Goal: Entertainment & Leisure: Consume media (video, audio)

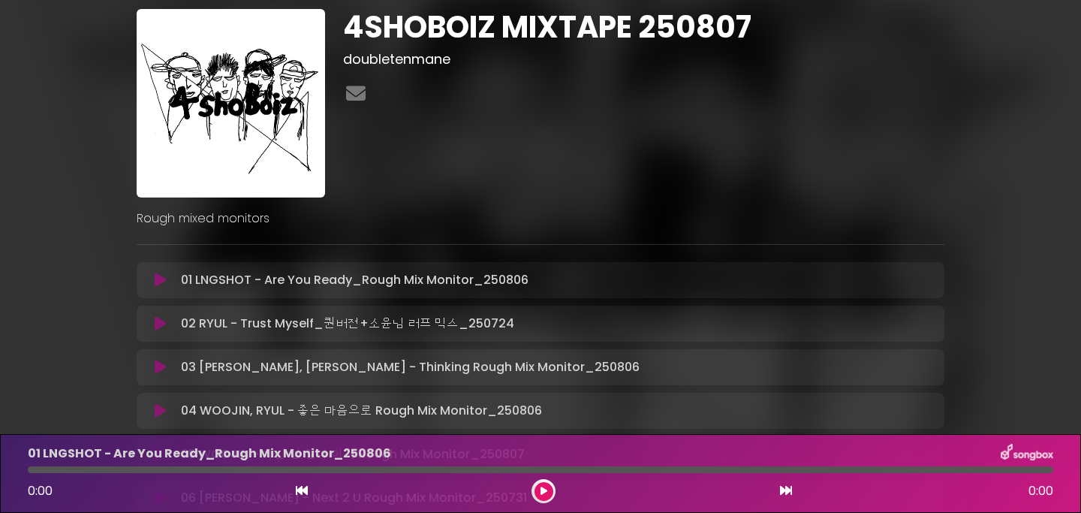
scroll to position [133, 0]
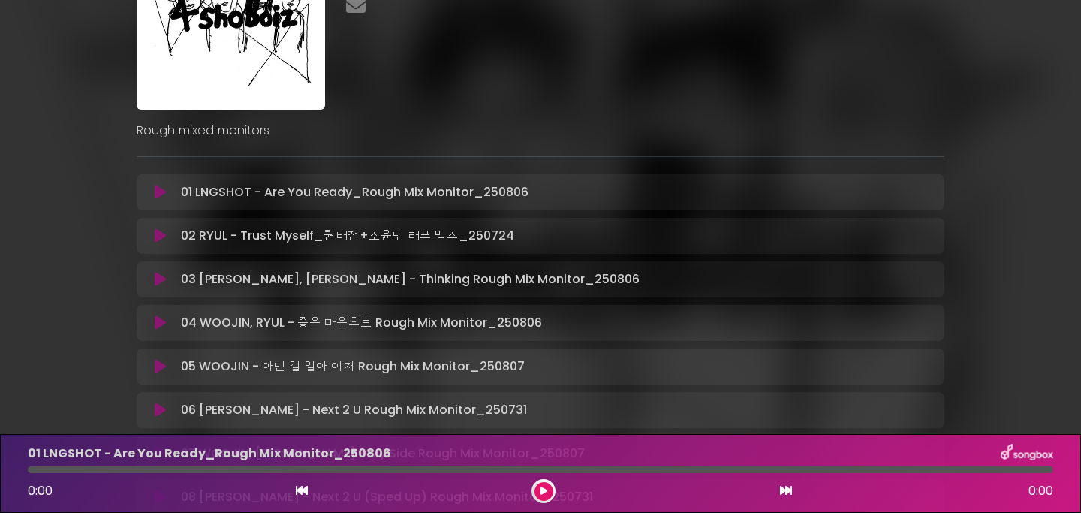
click at [158, 188] on icon at bounding box center [160, 192] width 11 height 15
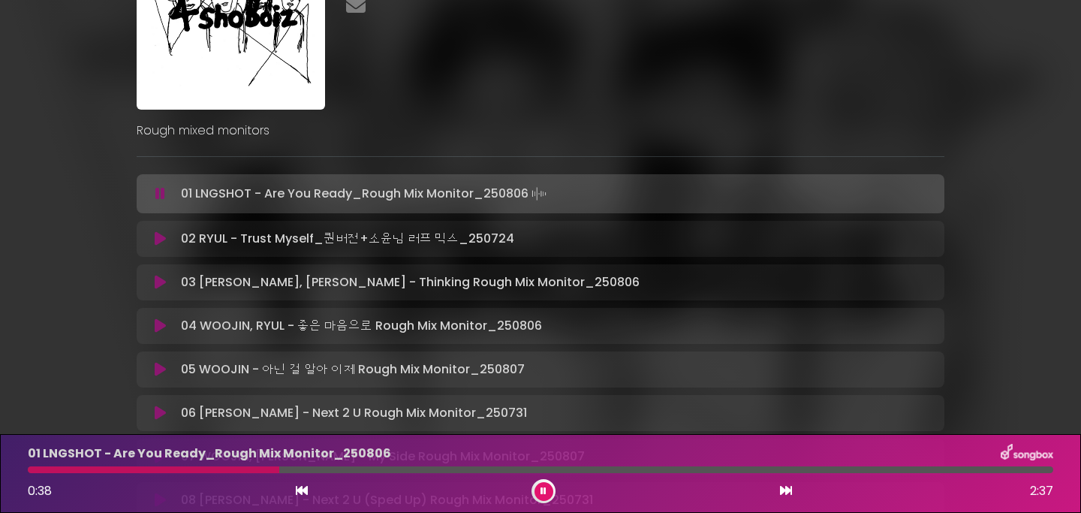
click at [547, 490] on button at bounding box center [544, 491] width 19 height 19
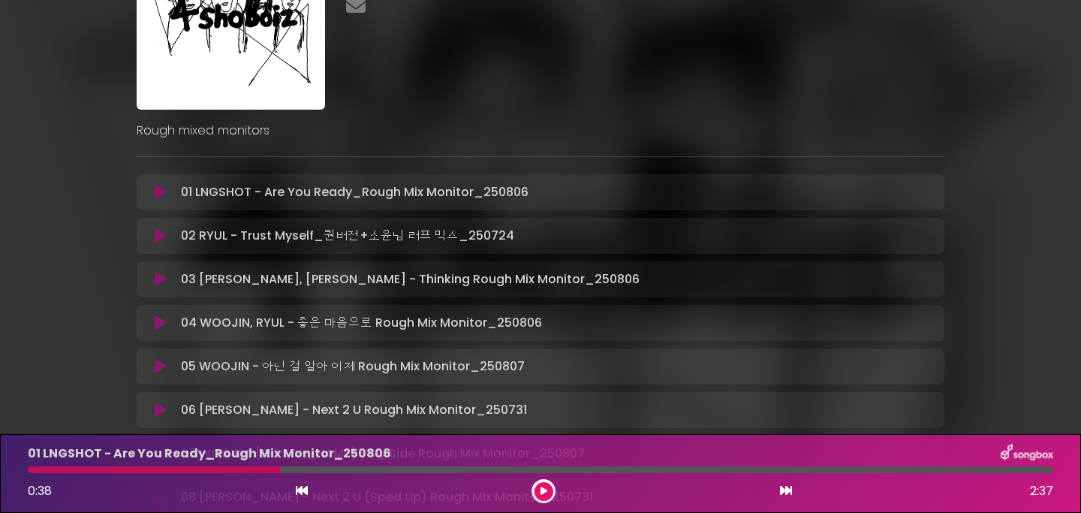
click at [549, 490] on button at bounding box center [544, 491] width 19 height 19
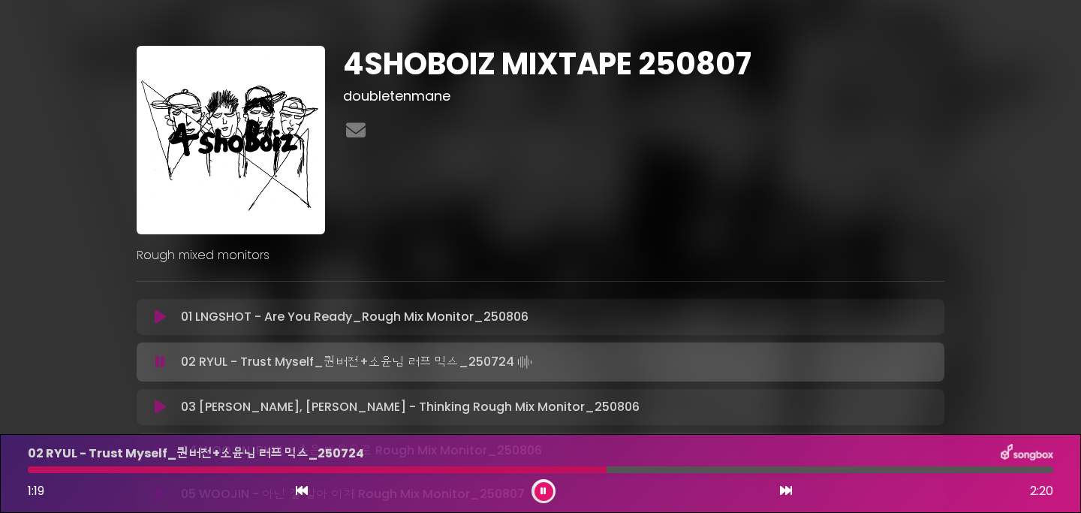
scroll to position [0, 0]
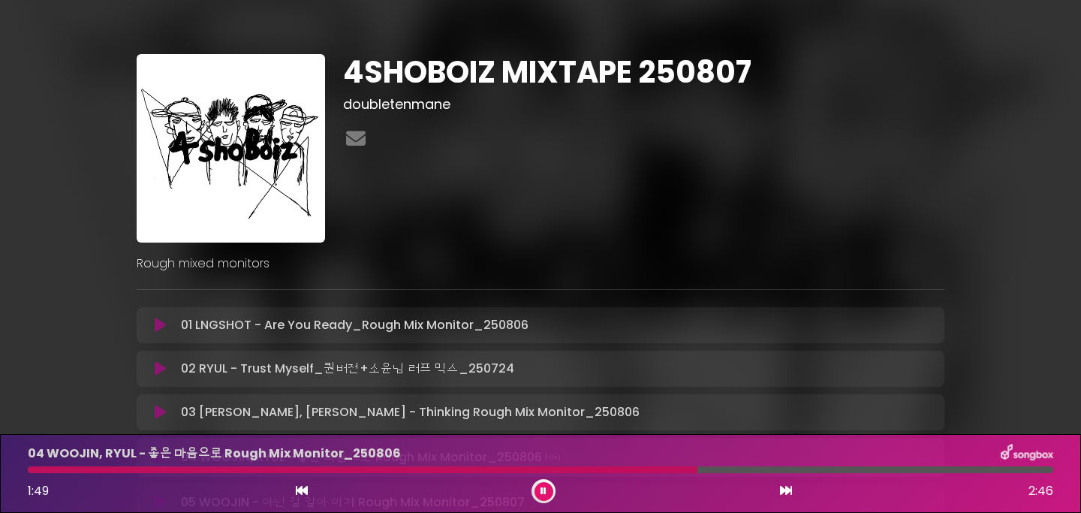
click at [674, 472] on div at bounding box center [363, 469] width 670 height 7
click at [656, 472] on div at bounding box center [354, 469] width 653 height 7
click at [647, 472] on div at bounding box center [349, 469] width 643 height 7
click at [637, 471] on div at bounding box center [342, 469] width 628 height 7
click at [680, 472] on div "04 WOOJIN, RYUL - 좋은 마음으로 Rough Mix Monitor_250806 1:52 2:46" at bounding box center [541, 473] width 1044 height 59
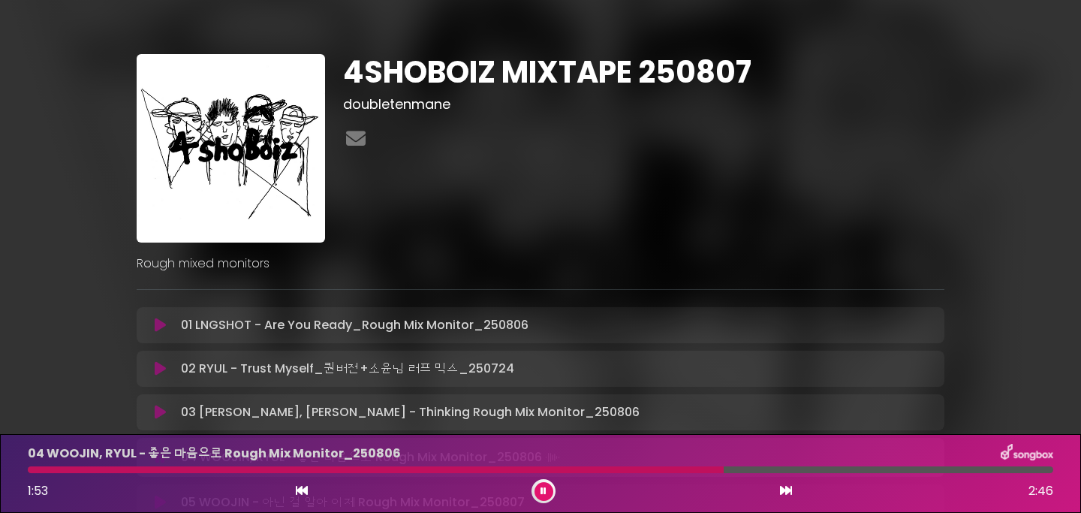
click at [672, 472] on div at bounding box center [541, 469] width 1026 height 7
click at [648, 470] on div at bounding box center [541, 469] width 1026 height 7
click at [617, 470] on div at bounding box center [541, 469] width 1026 height 7
click at [608, 469] on div at bounding box center [330, 469] width 605 height 7
click at [380, 470] on div at bounding box center [502, 469] width 949 height 7
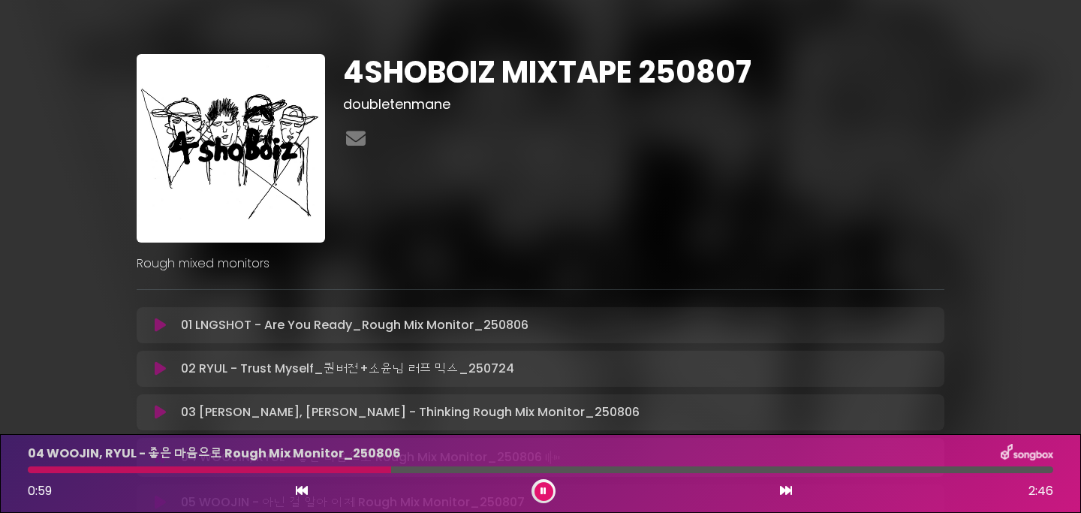
click at [197, 473] on div "04 WOOJIN, RYUL - 좋은 마음으로 Rough Mix Monitor_250806 0:59 2:46" at bounding box center [541, 473] width 1044 height 59
click at [207, 470] on div at bounding box center [212, 469] width 368 height 7
click at [161, 470] on div at bounding box center [126, 469] width 197 height 7
click at [1034, 470] on div at bounding box center [541, 469] width 1026 height 7
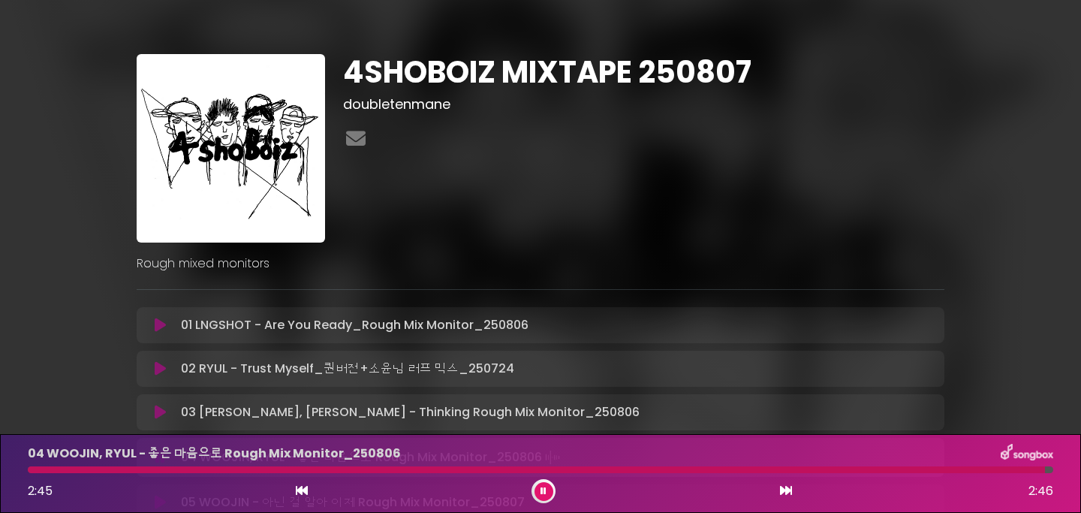
click at [784, 488] on icon at bounding box center [786, 490] width 12 height 12
click at [819, 469] on div at bounding box center [440, 469] width 824 height 7
click at [804, 472] on div at bounding box center [427, 469] width 798 height 7
click at [794, 471] on div at bounding box center [423, 469] width 790 height 7
click at [775, 472] on div at bounding box center [541, 469] width 1026 height 7
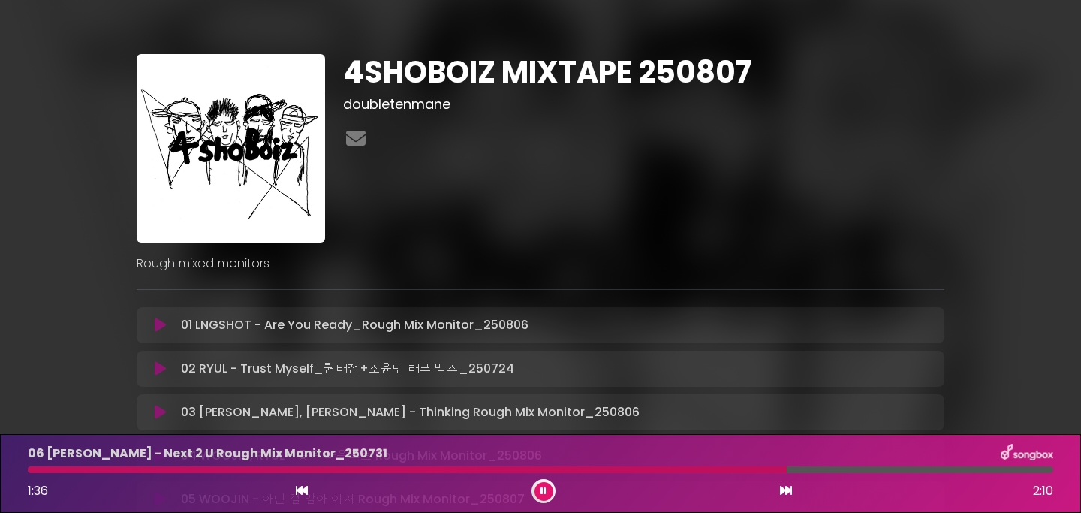
click at [542, 494] on icon at bounding box center [544, 491] width 6 height 9
click at [535, 482] on button at bounding box center [544, 491] width 19 height 19
click at [548, 495] on button at bounding box center [544, 491] width 19 height 19
click at [547, 499] on button at bounding box center [544, 491] width 19 height 19
click at [894, 469] on div at bounding box center [470, 469] width 885 height 7
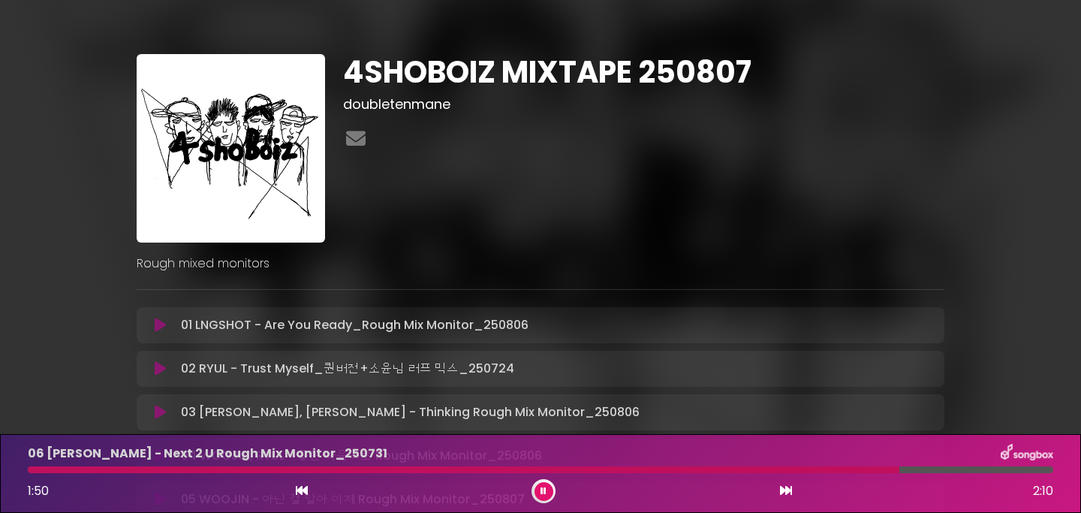
click at [876, 473] on div "06 OHYUL, LOUIS - Next 2 U Rough Mix Monitor_250731 1:50 2:10" at bounding box center [541, 473] width 1044 height 59
click at [852, 473] on div "06 OHYUL, LOUIS - Next 2 U Rough Mix Monitor_250731 1:51 2:10" at bounding box center [541, 473] width 1044 height 59
click at [854, 470] on div at bounding box center [470, 469] width 884 height 7
click at [809, 463] on div "06 OHYUL, LOUIS - Next 2 U Rough Mix Monitor_250731 1:47 2:10" at bounding box center [541, 473] width 1044 height 59
click at [805, 469] on div at bounding box center [541, 469] width 1026 height 7
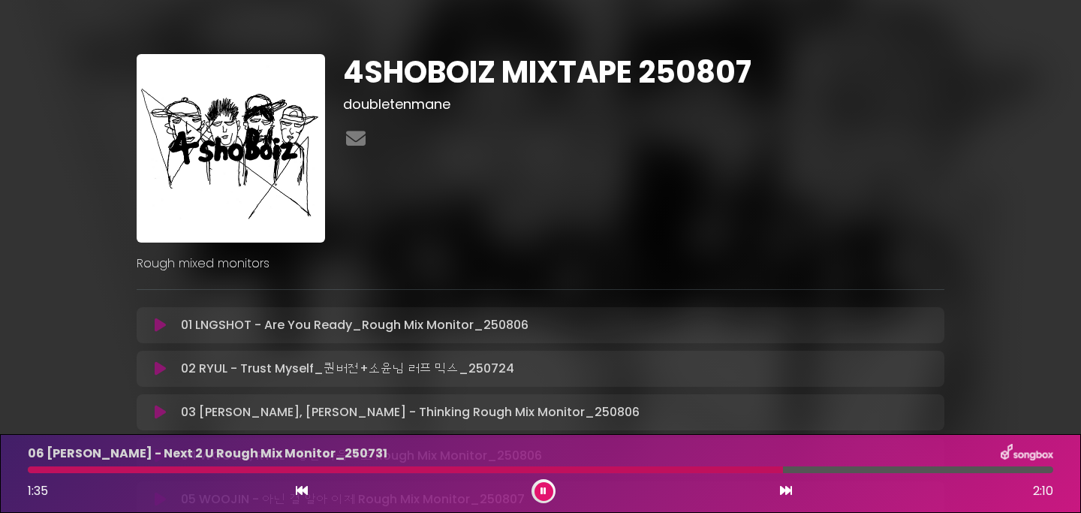
click at [783, 469] on div at bounding box center [541, 469] width 1026 height 7
click at [783, 469] on div at bounding box center [469, 469] width 882 height 7
click at [213, 474] on div "06 OHYUL, LOUIS - Next 2 U Rough Mix Monitor_250731 1:36 2:10" at bounding box center [541, 473] width 1044 height 59
click at [218, 467] on div at bounding box center [541, 469] width 1026 height 7
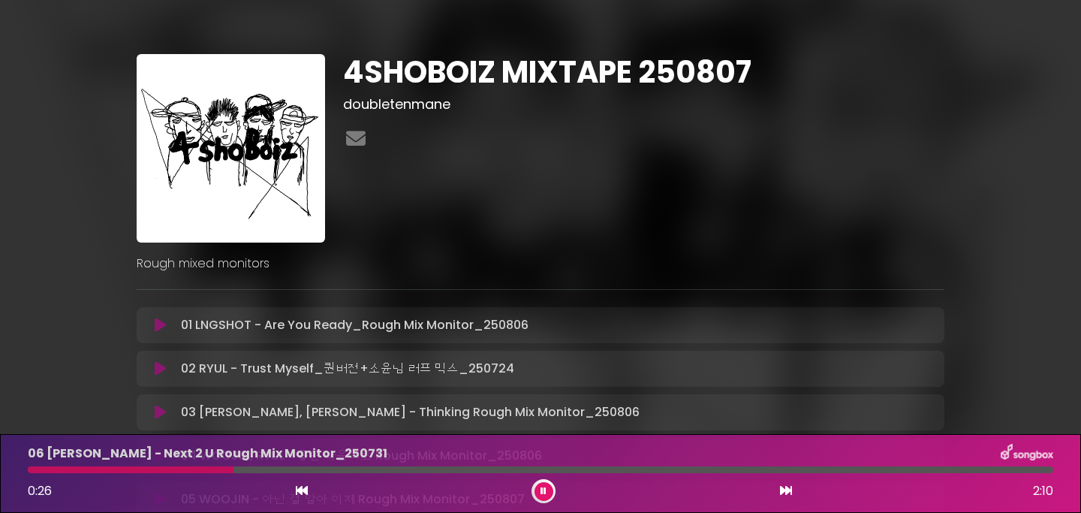
click at [100, 468] on div at bounding box center [541, 469] width 1026 height 7
click at [113, 469] on div at bounding box center [541, 469] width 1026 height 7
click at [125, 469] on div at bounding box center [541, 469] width 1026 height 7
click at [143, 469] on div at bounding box center [541, 469] width 1026 height 7
click at [546, 490] on icon at bounding box center [544, 491] width 6 height 9
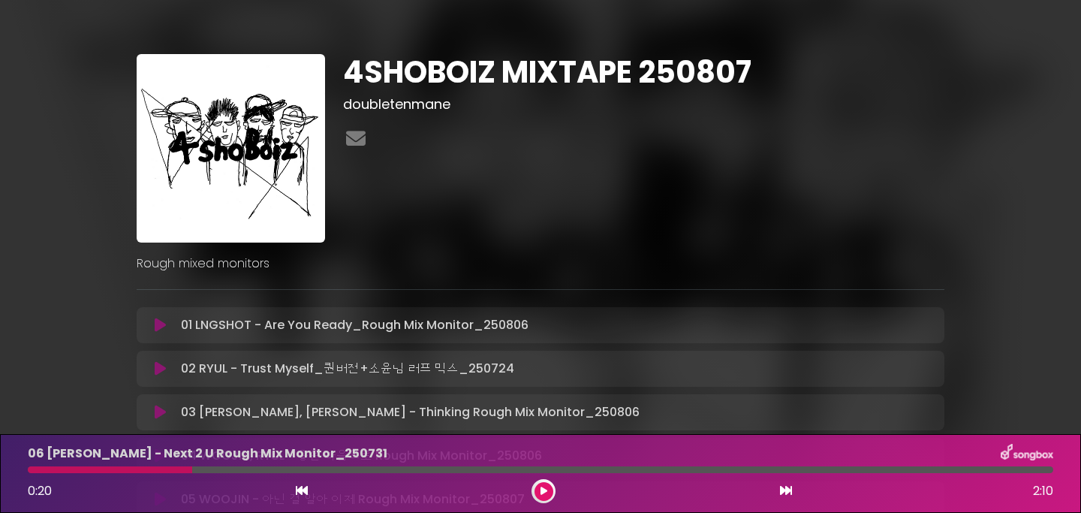
click at [828, 469] on div at bounding box center [541, 469] width 1026 height 7
click at [831, 472] on div at bounding box center [541, 469] width 1026 height 7
click at [811, 469] on div at bounding box center [541, 469] width 1026 height 7
click at [773, 471] on div at bounding box center [541, 469] width 1026 height 7
click at [539, 493] on button at bounding box center [544, 491] width 19 height 19
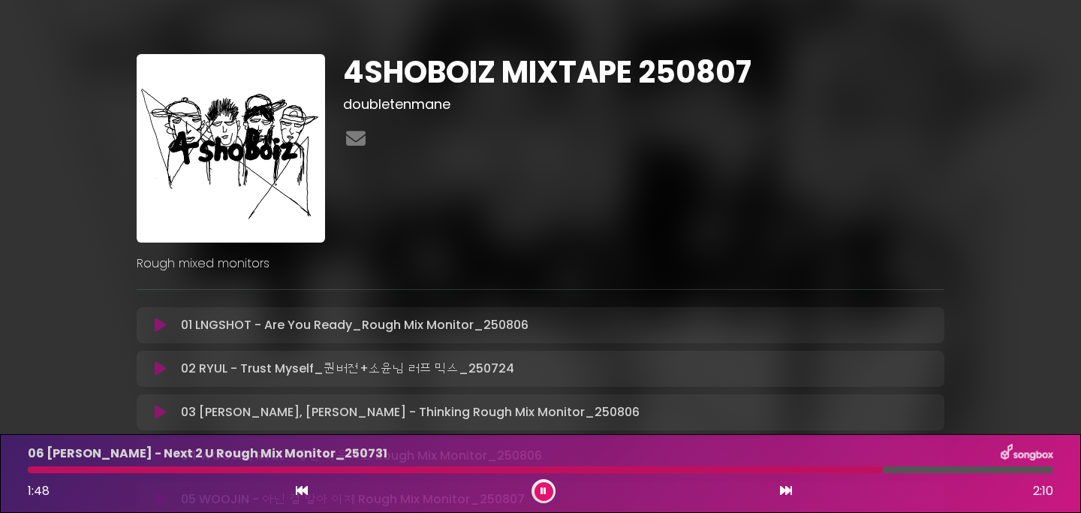
click at [545, 490] on icon at bounding box center [544, 491] width 6 height 9
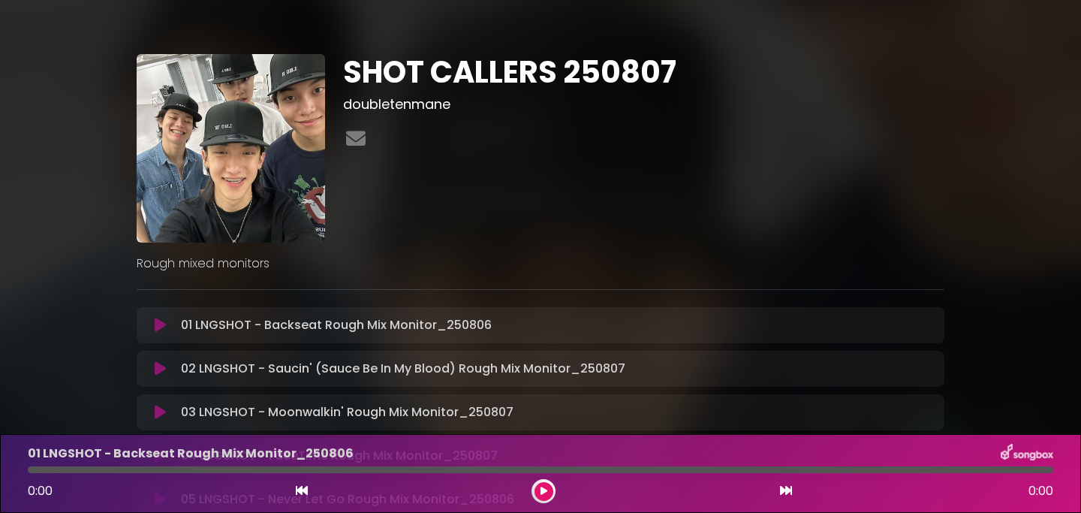
click at [151, 327] on button at bounding box center [160, 325] width 29 height 15
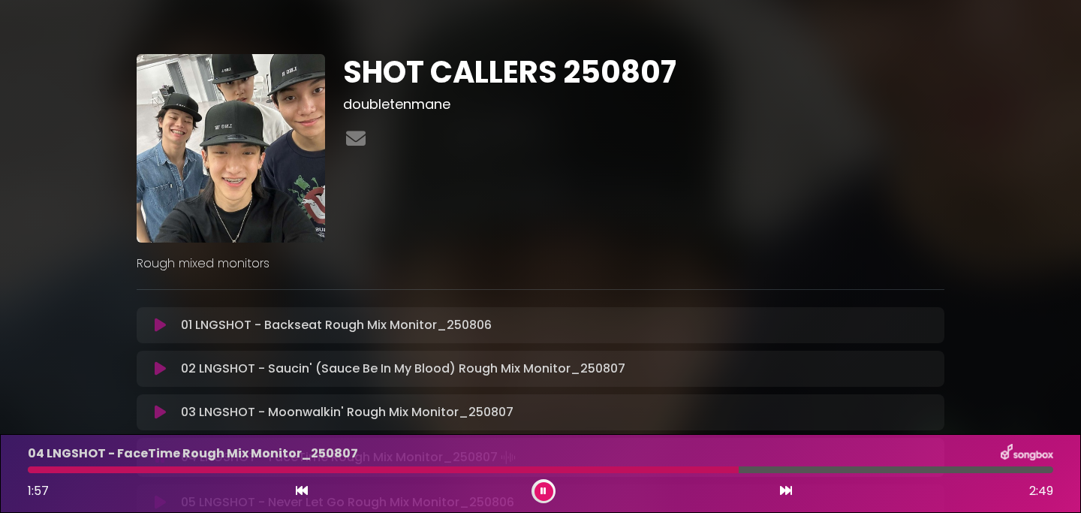
click at [703, 472] on div at bounding box center [541, 469] width 1026 height 7
click at [541, 495] on icon at bounding box center [544, 491] width 6 height 9
click at [535, 482] on button at bounding box center [544, 491] width 19 height 19
click at [859, 469] on div at bounding box center [453, 469] width 851 height 7
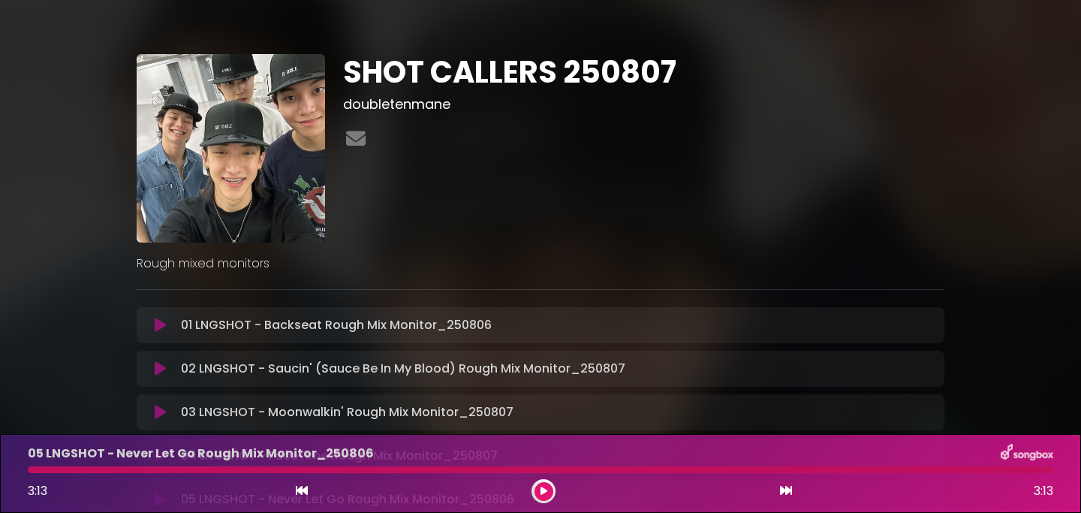
scroll to position [179, 0]
